Goal: Task Accomplishment & Management: Complete application form

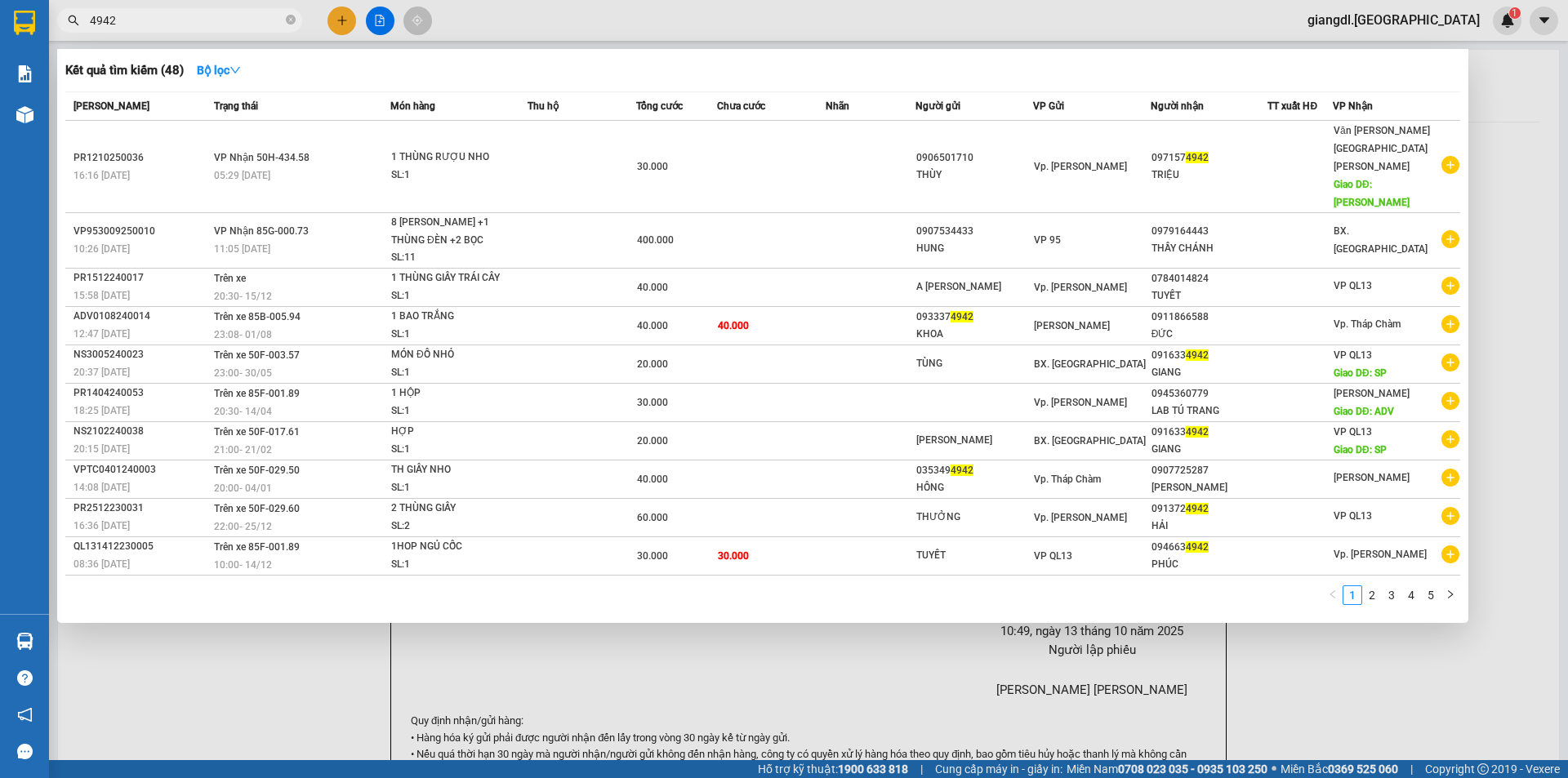
click at [231, 23] on input "4942" at bounding box center [186, 20] width 193 height 18
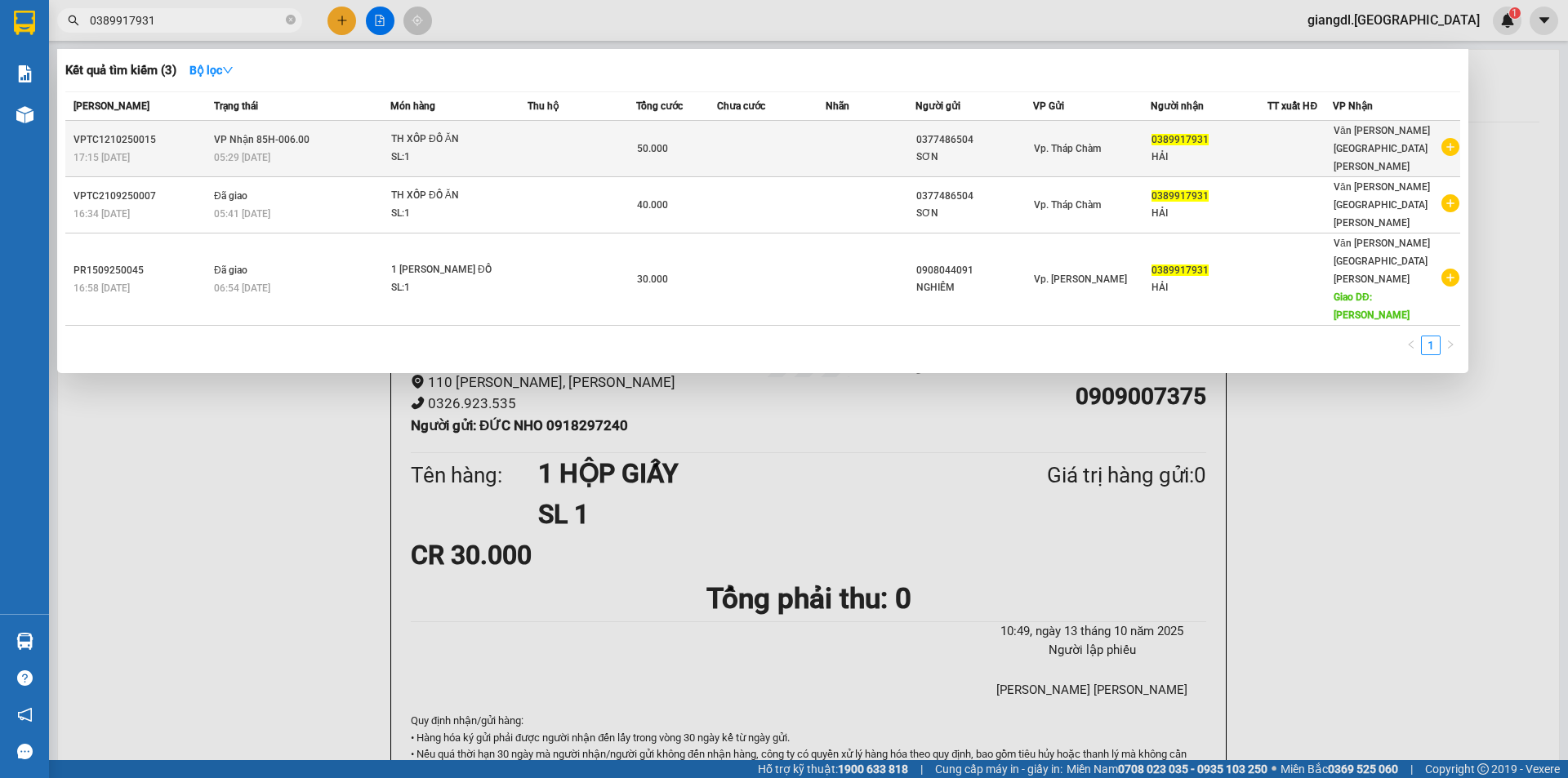
type input "0389917931"
click at [459, 149] on div "SL: 1" at bounding box center [453, 158] width 123 height 18
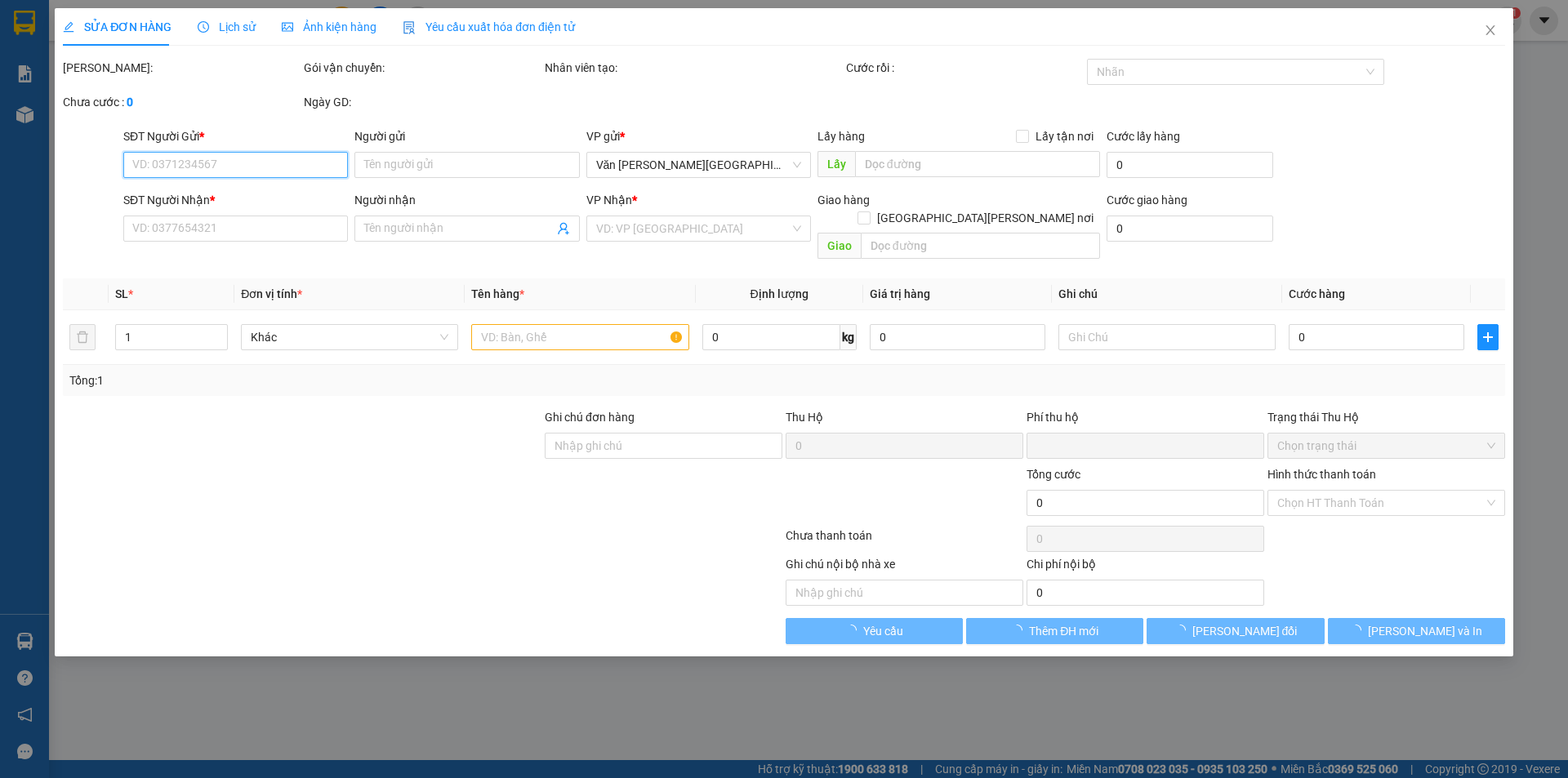
type input "0377486504"
type input "SƠN"
type input "0389917931"
type input "HẢI"
type input "0"
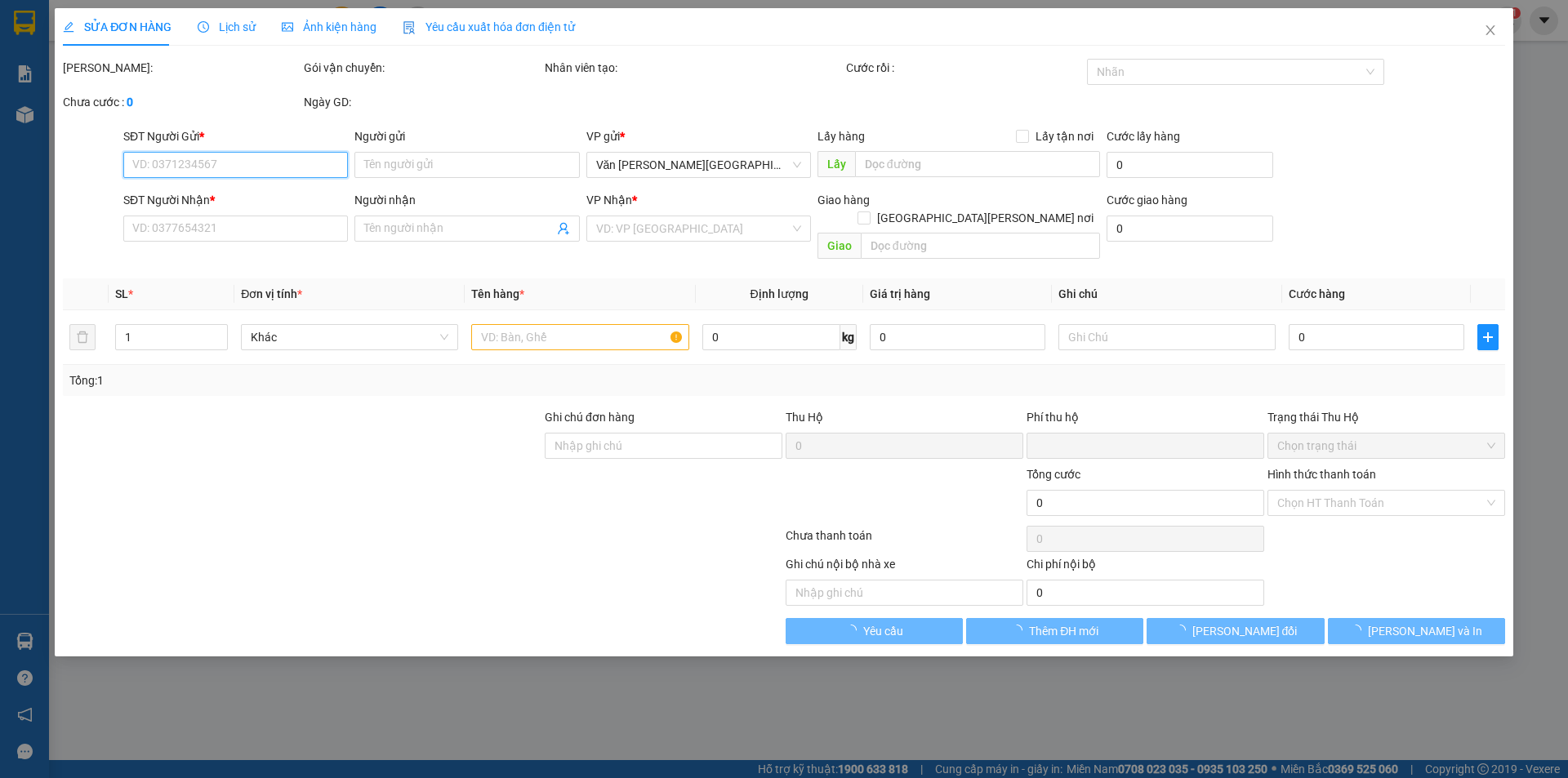
type input "50.000"
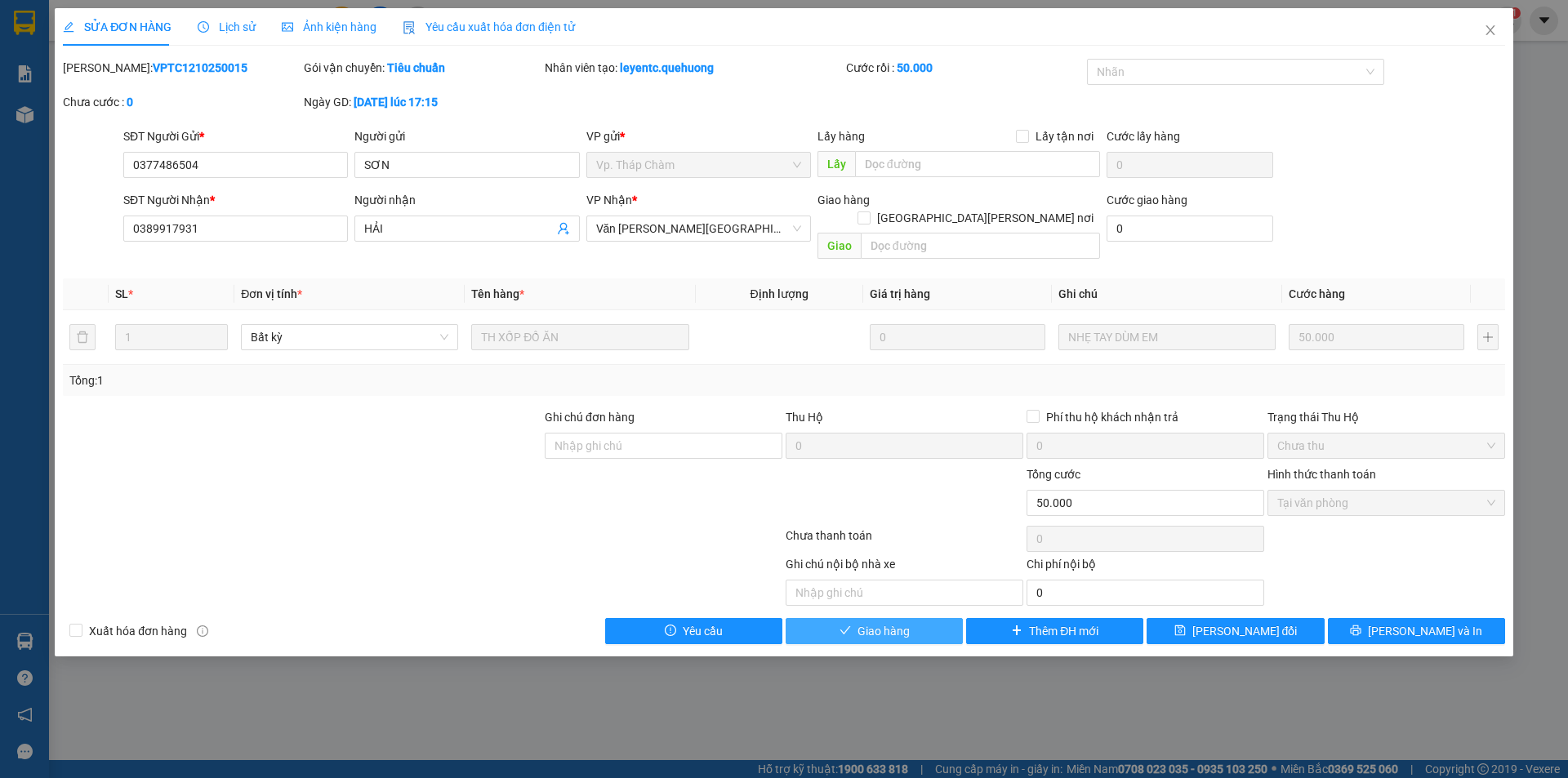
click at [935, 618] on button "Giao hàng" at bounding box center [874, 631] width 177 height 26
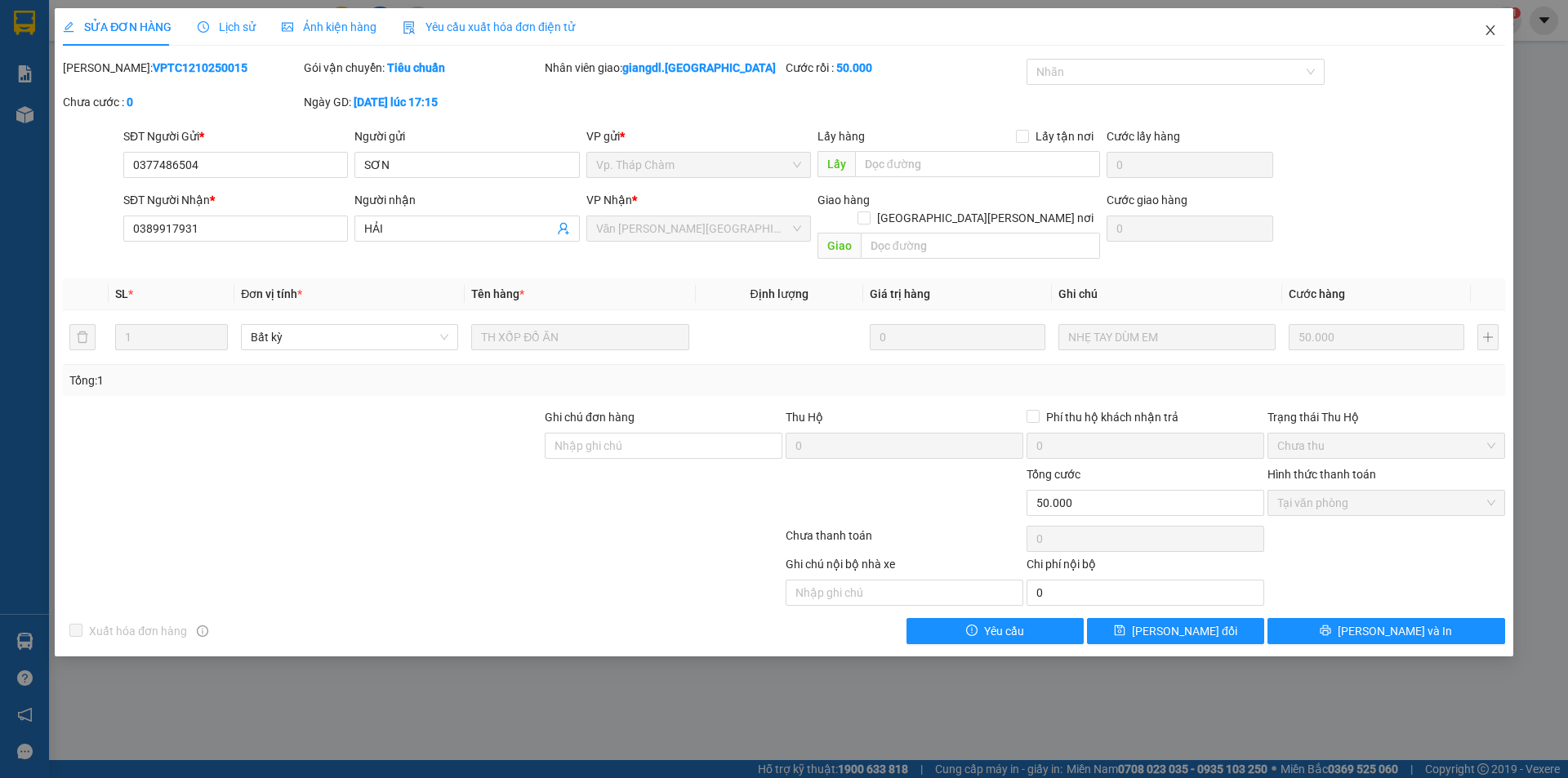
click at [1483, 30] on icon "close" at bounding box center [1489, 29] width 13 height 13
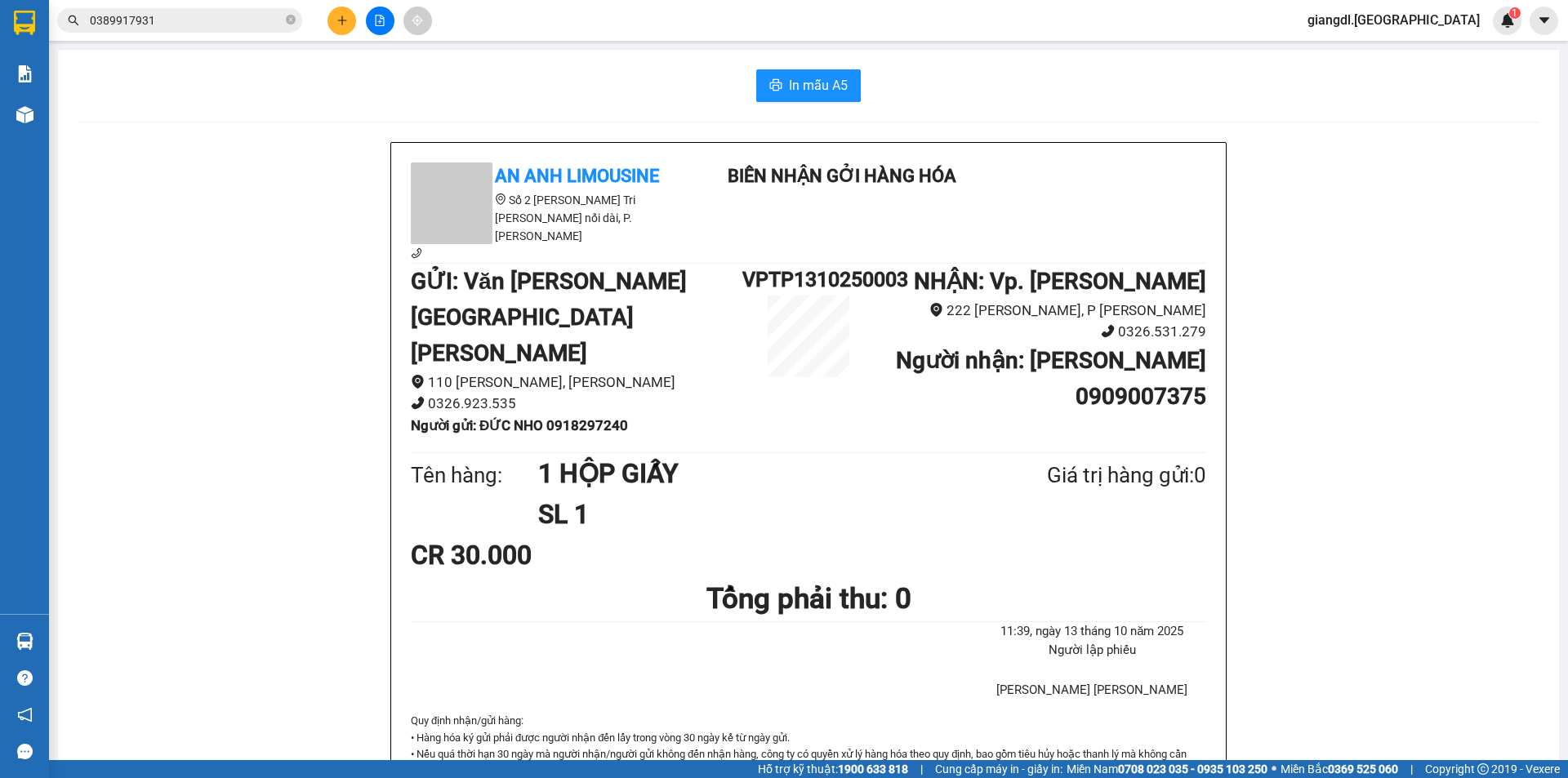
click at [192, 22] on input "0389917931" at bounding box center [186, 20] width 193 height 18
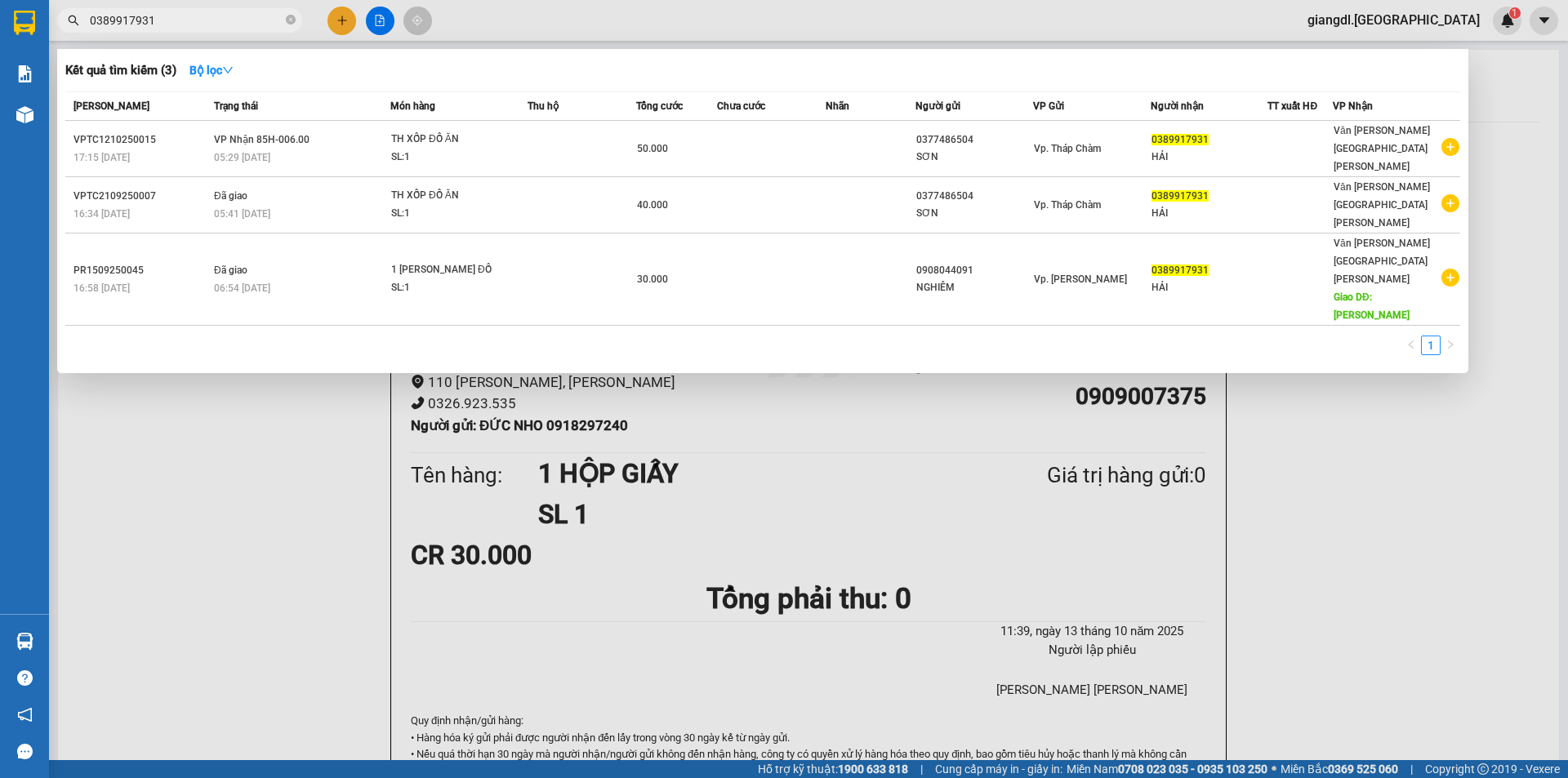
click at [192, 22] on input "0389917931" at bounding box center [186, 20] width 193 height 18
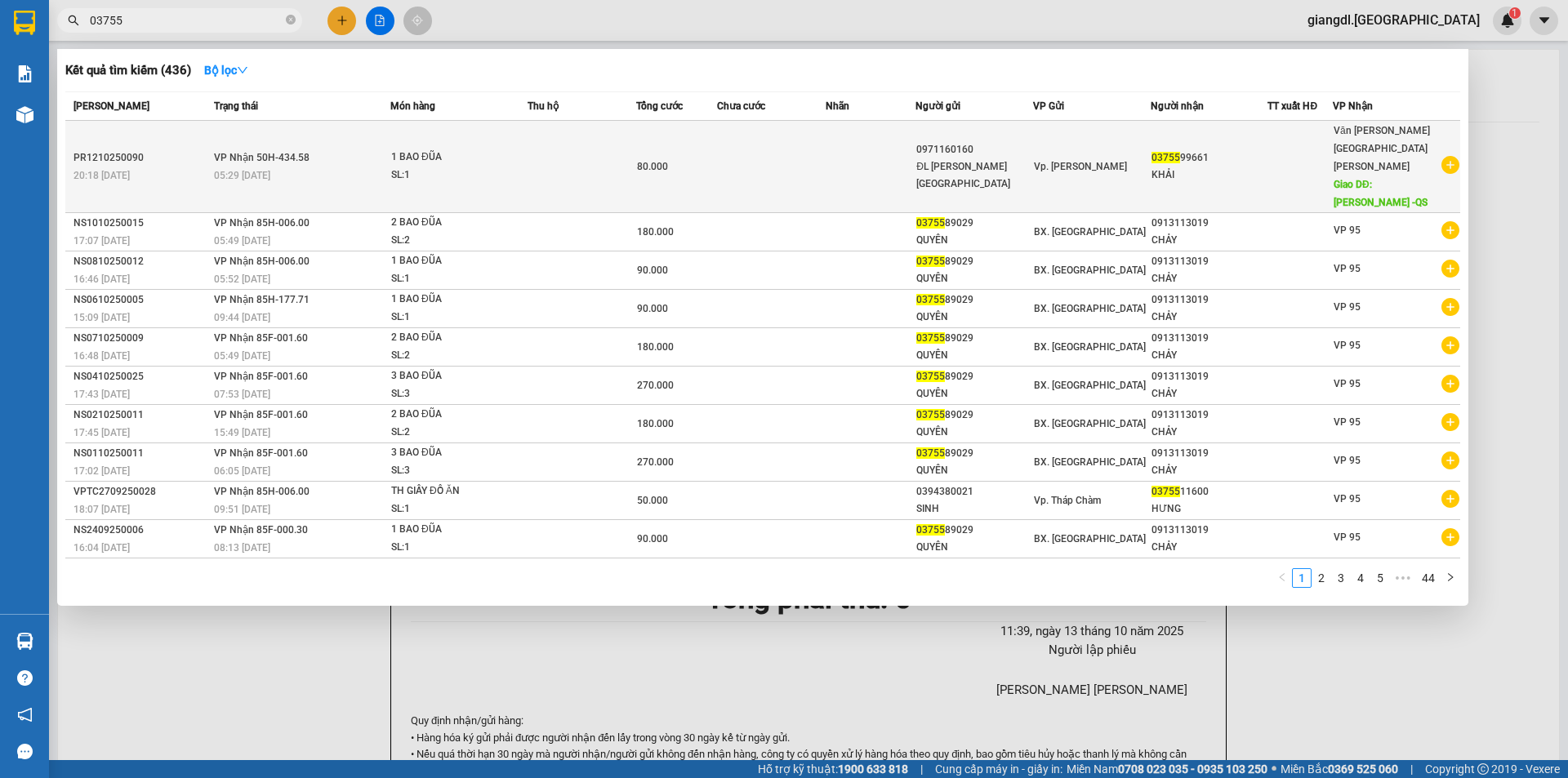
type input "03755"
click at [302, 144] on td "[PERSON_NAME] 50H-434.58 05:29 [DATE]" at bounding box center [300, 167] width 180 height 93
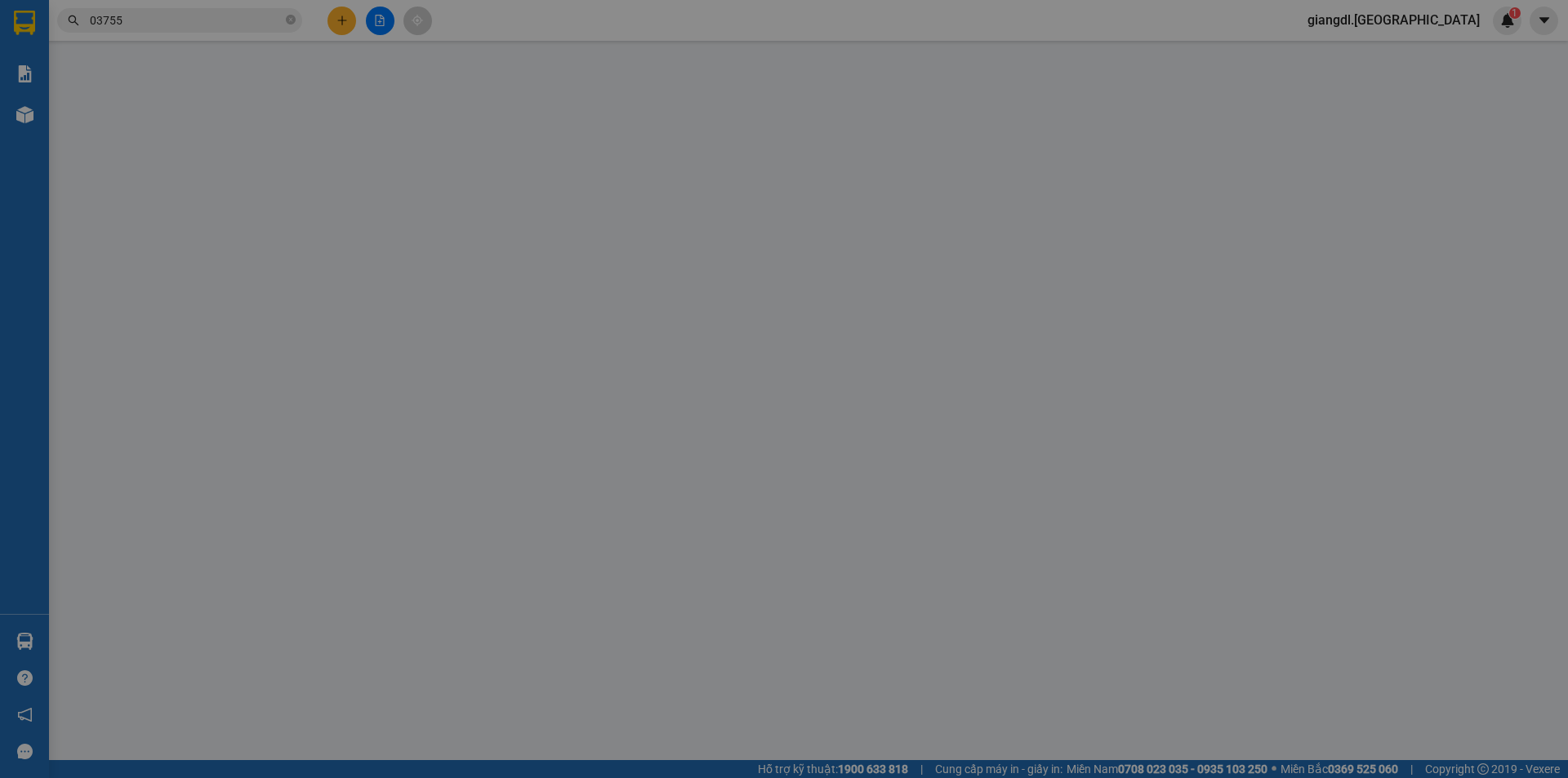
type input "0971160160"
type input "ĐL [PERSON_NAME][GEOGRAPHIC_DATA]"
type input "0375599661"
type input "KHẢI"
type input "TÂN PHÚ -QS"
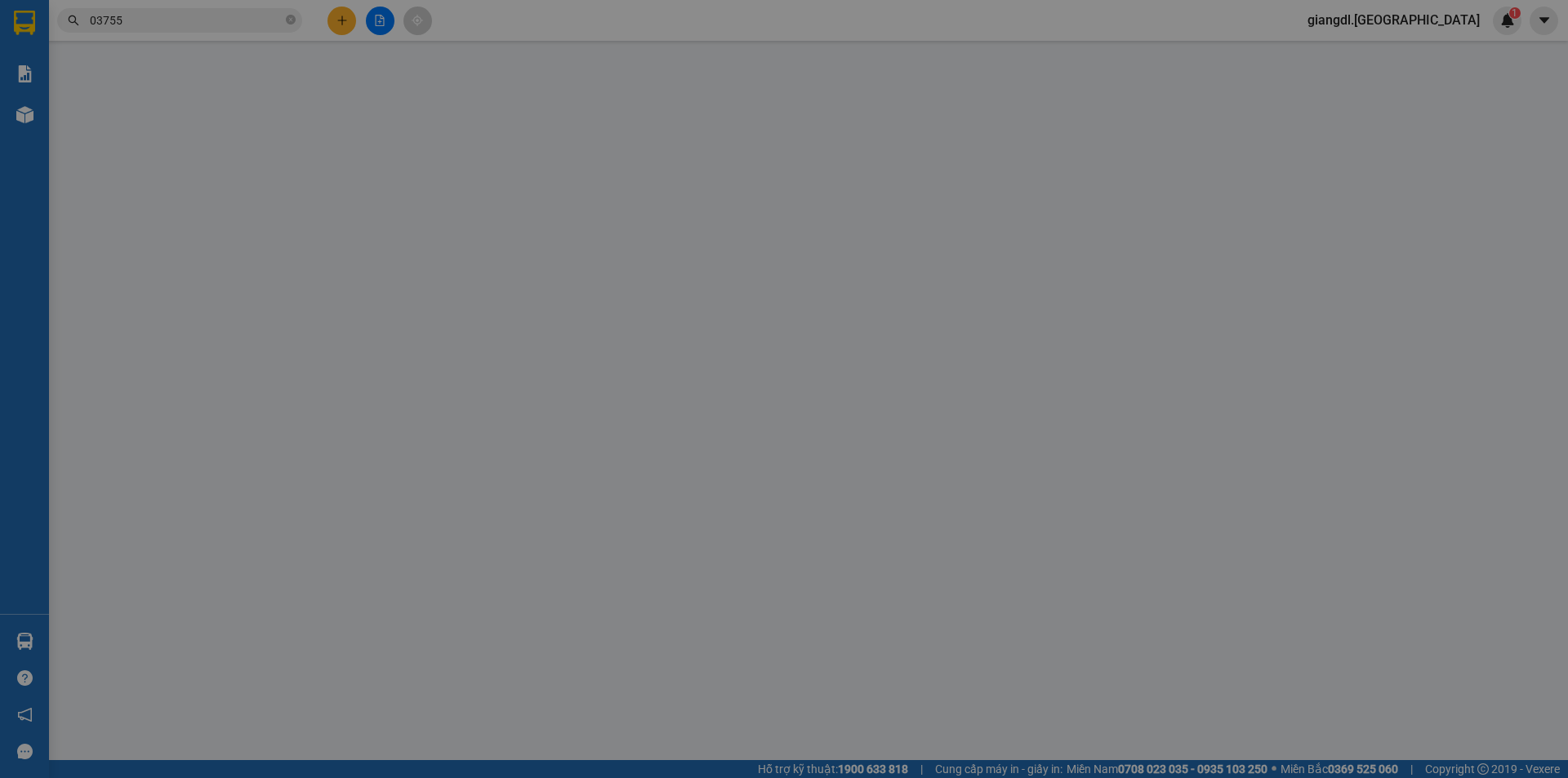
type input "0"
type input "80.000"
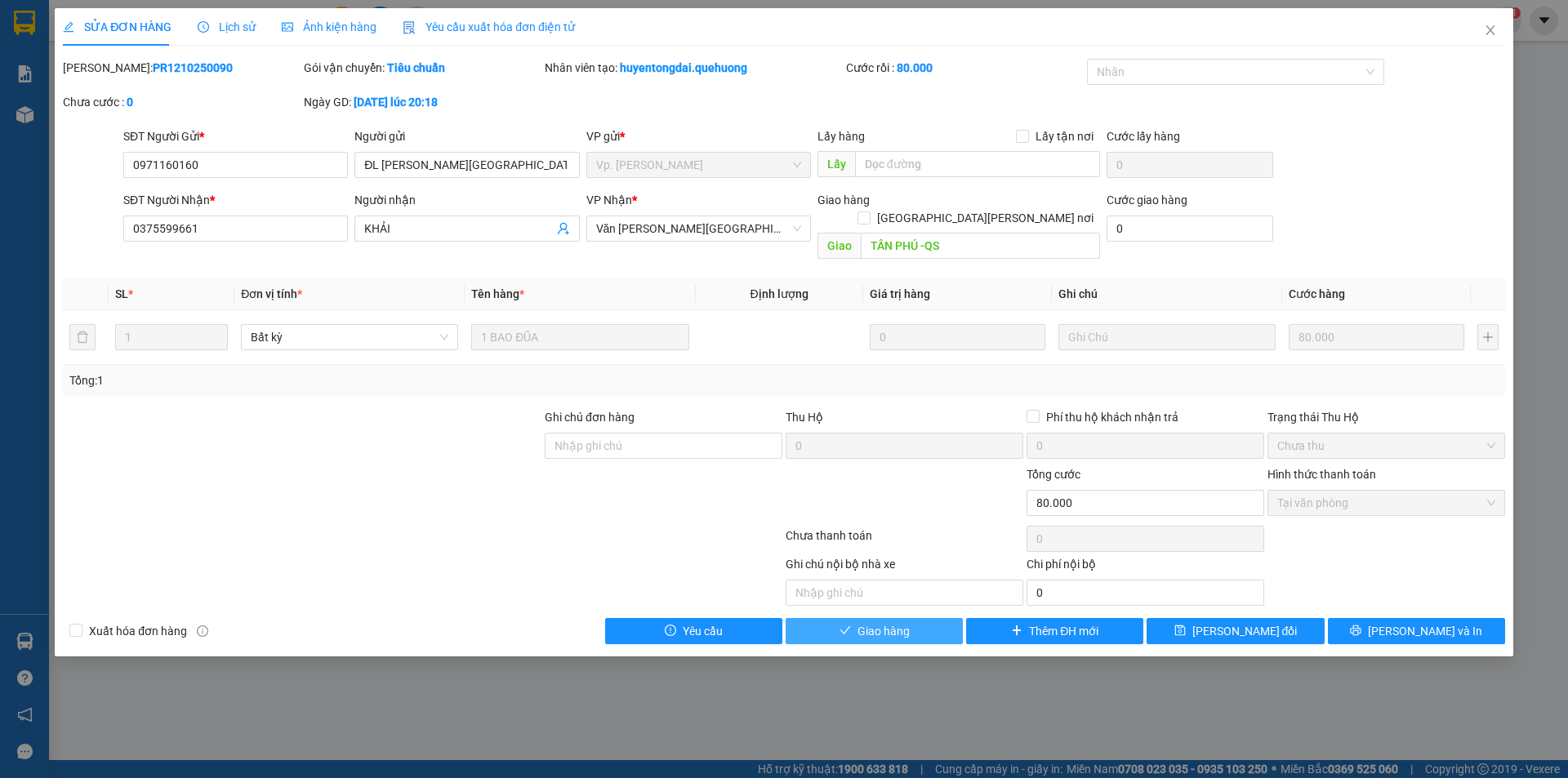
click at [823, 621] on button "Giao hàng" at bounding box center [874, 631] width 177 height 26
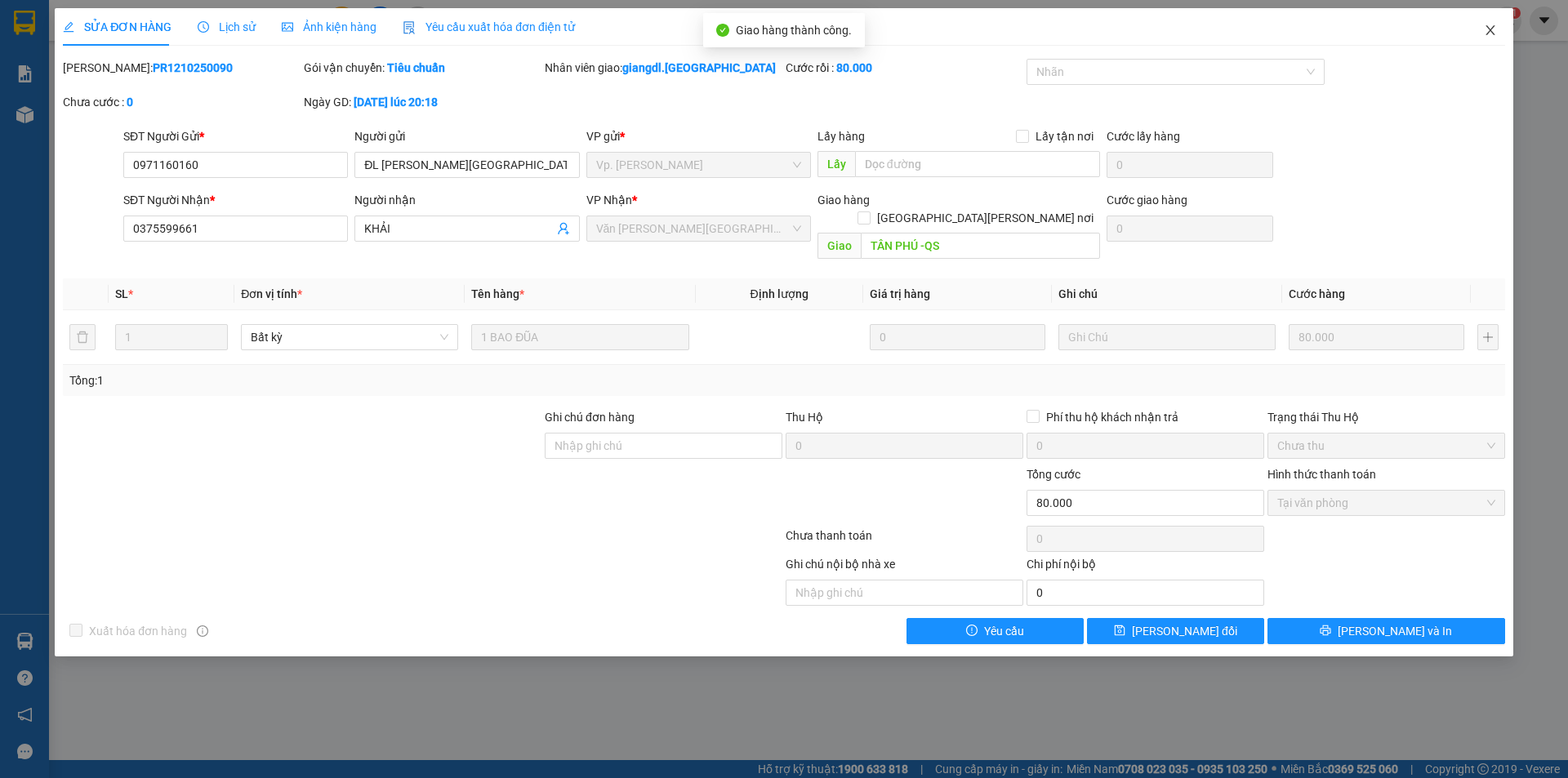
drag, startPoint x: 1490, startPoint y: 28, endPoint x: 1474, endPoint y: 29, distance: 16.0
click at [1489, 27] on icon "close" at bounding box center [1489, 29] width 13 height 13
